Goal: Task Accomplishment & Management: Manage account settings

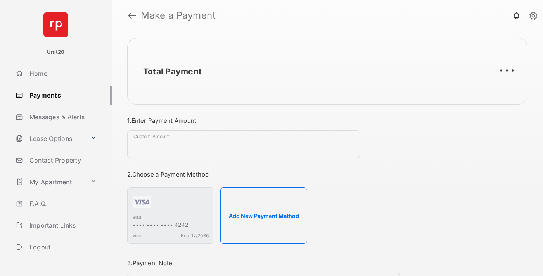
click at [60, 95] on link "Payments" at bounding box center [61, 95] width 99 height 19
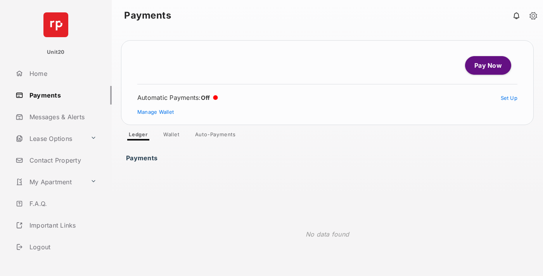
click at [215, 136] on link "Auto-Payments" at bounding box center [215, 135] width 53 height 9
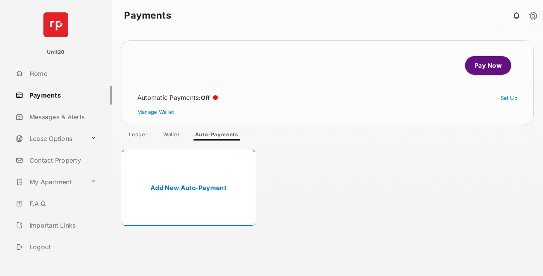
click at [188, 188] on link "Add New Auto-Payment" at bounding box center [188, 188] width 133 height 76
